Goal: Navigation & Orientation: Understand site structure

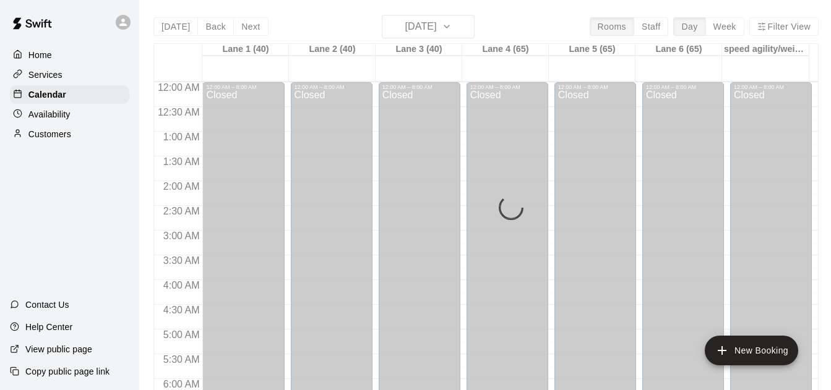
scroll to position [671, 0]
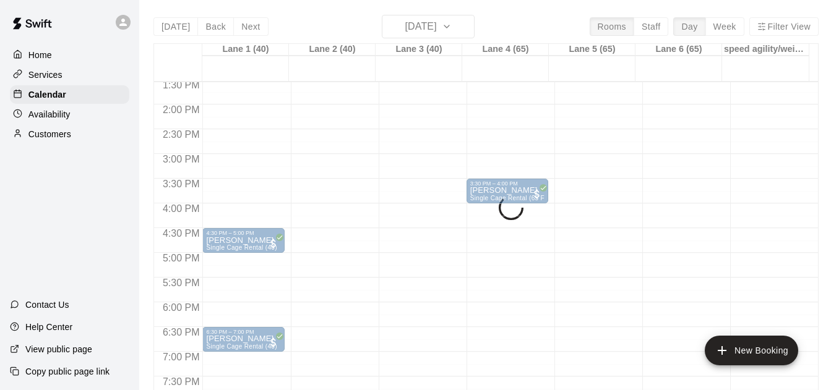
click at [648, 28] on div "[DATE] Back [DATE][DATE] Rooms Staff Day Week [GEOGRAPHIC_DATA] 1 (40) [GEOGRAP…" at bounding box center [485, 210] width 665 height 390
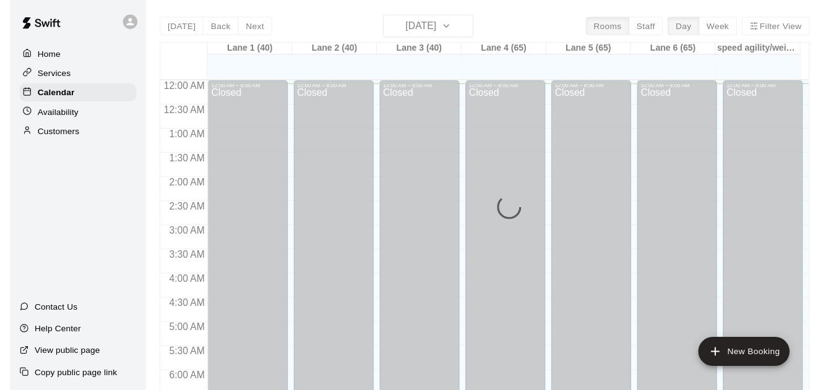
scroll to position [4, 0]
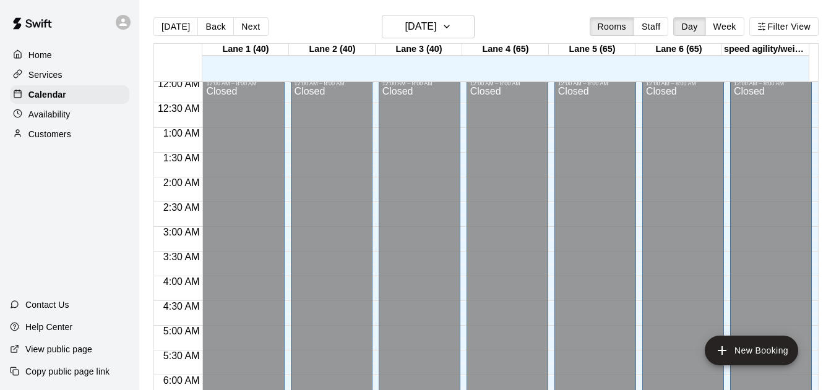
click at [644, 40] on div "Today Back Next Monday Aug 18 Rooms Staff Day Week Filter View" at bounding box center [485, 29] width 665 height 28
click at [661, 30] on button "Staff" at bounding box center [650, 26] width 35 height 19
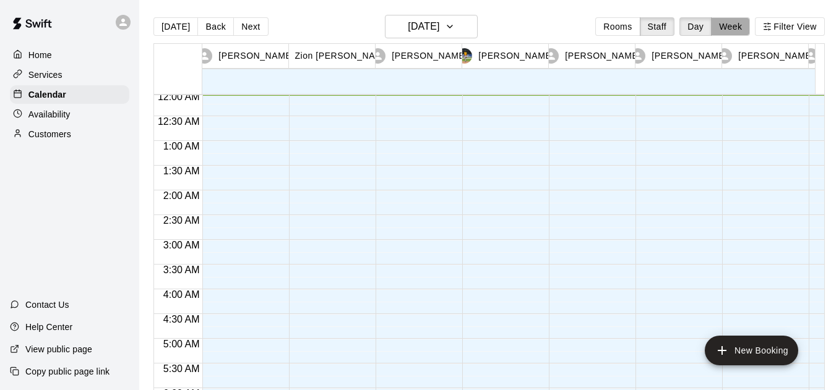
click at [745, 29] on button "Week" at bounding box center [730, 26] width 39 height 19
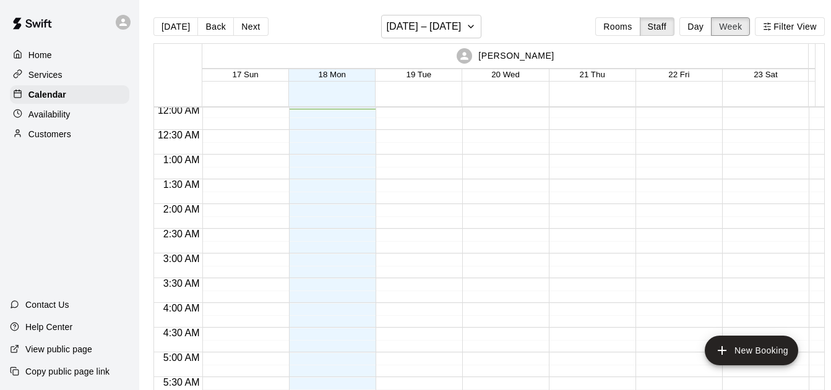
scroll to position [0, 0]
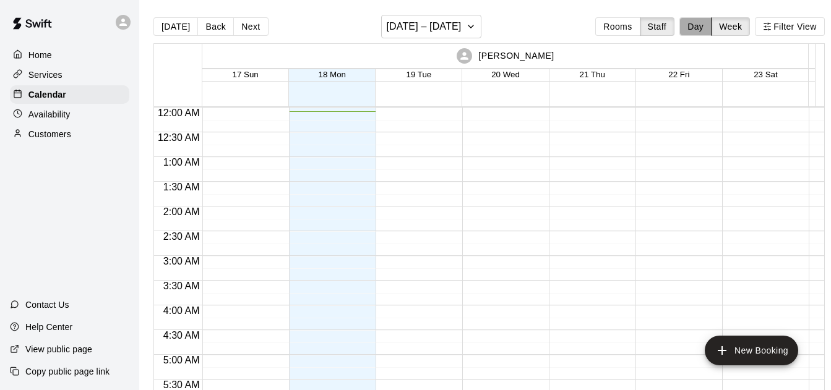
click at [707, 24] on button "Day" at bounding box center [695, 26] width 32 height 19
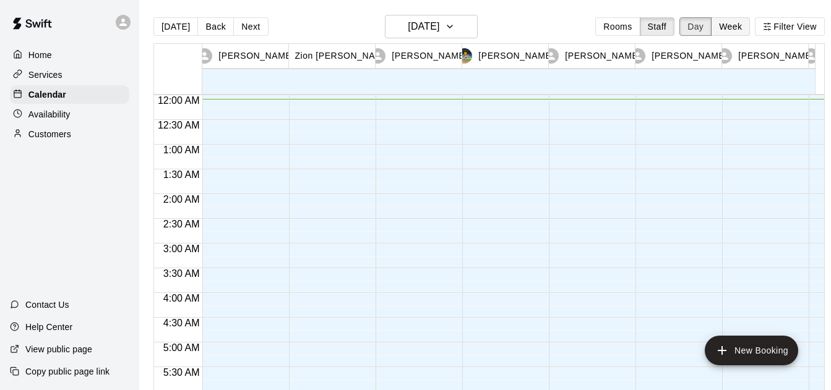
scroll to position [4, 0]
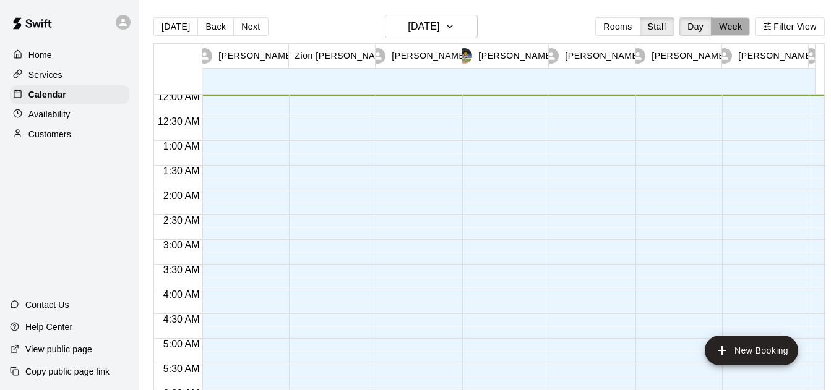
click at [744, 28] on button "Week" at bounding box center [730, 26] width 39 height 19
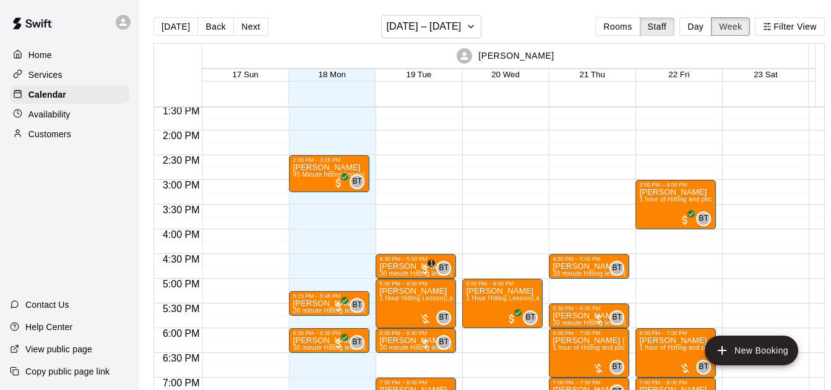
scroll to position [671, 0]
